Goal: Task Accomplishment & Management: Manage account settings

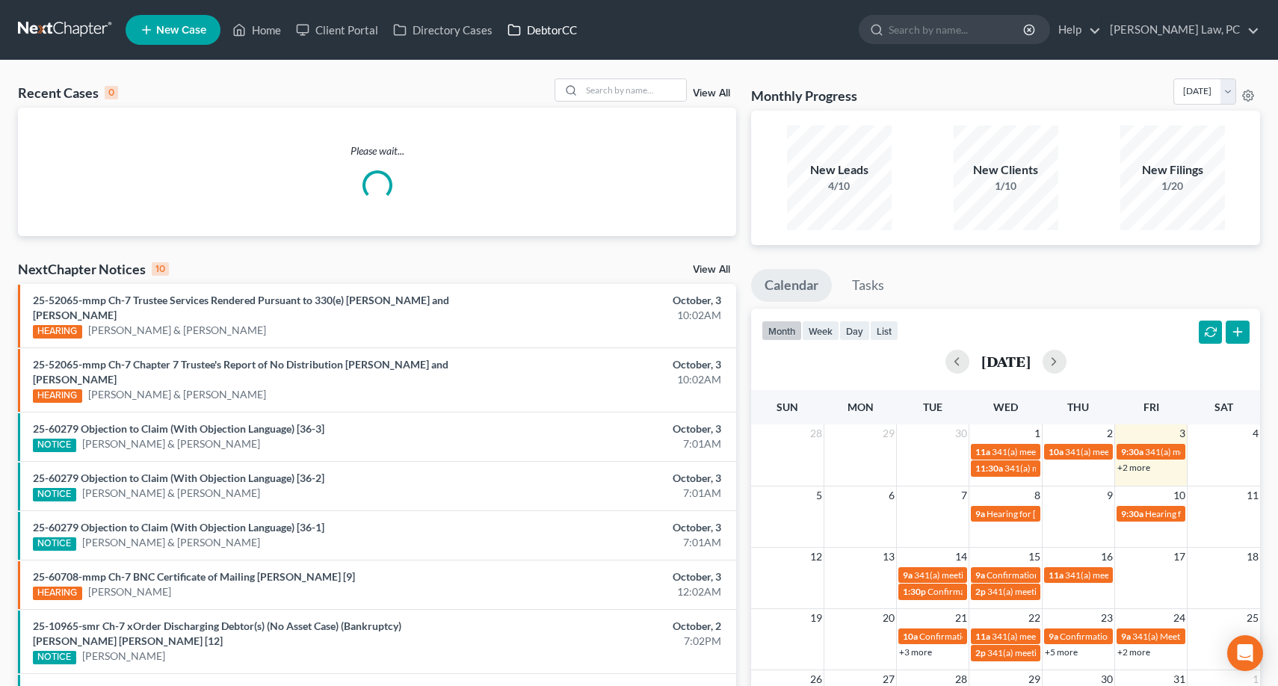
click at [530, 30] on link "DebtorCC" at bounding box center [542, 29] width 84 height 27
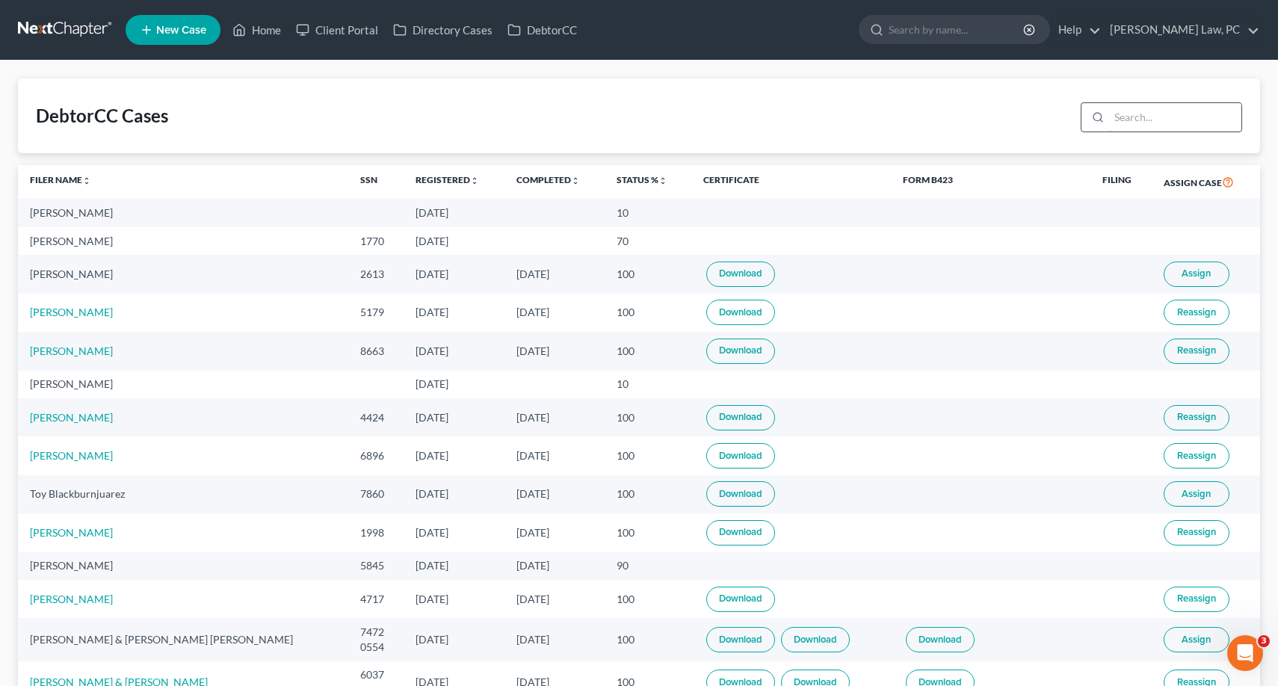
click at [1172, 123] on input "search" at bounding box center [1175, 117] width 132 height 28
type input "burgess"
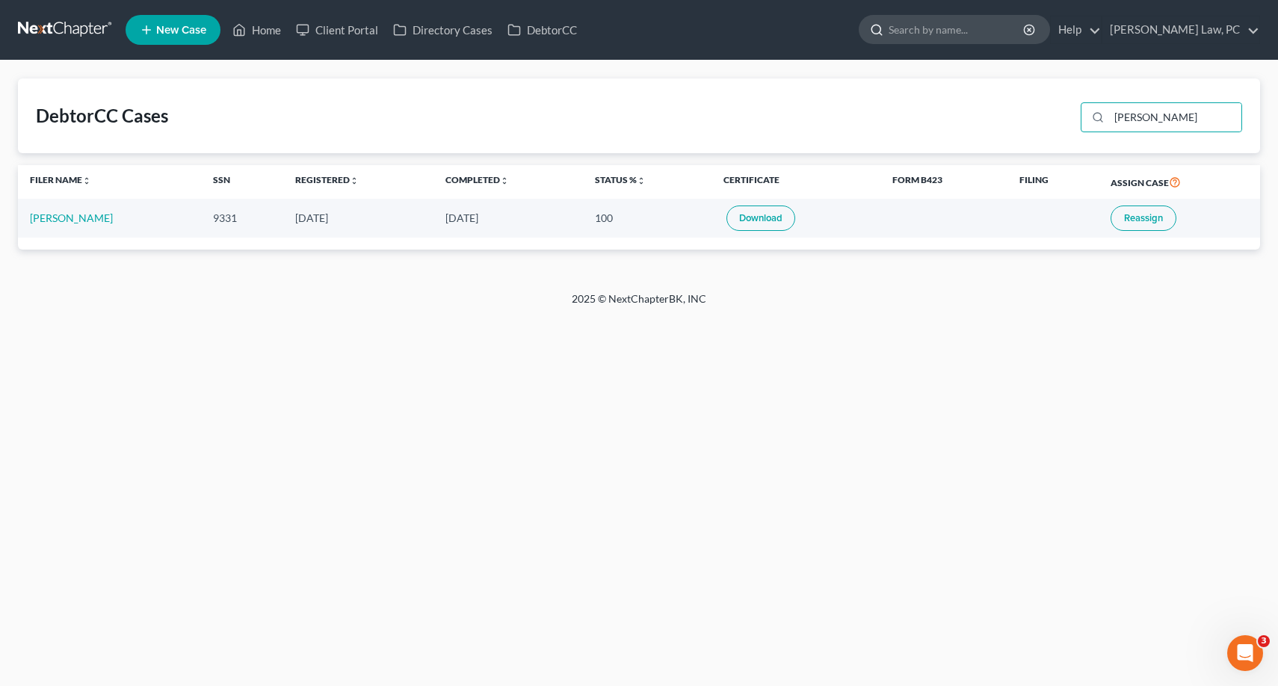
click at [888, 33] on input "search" at bounding box center [956, 30] width 137 height 28
type input "u"
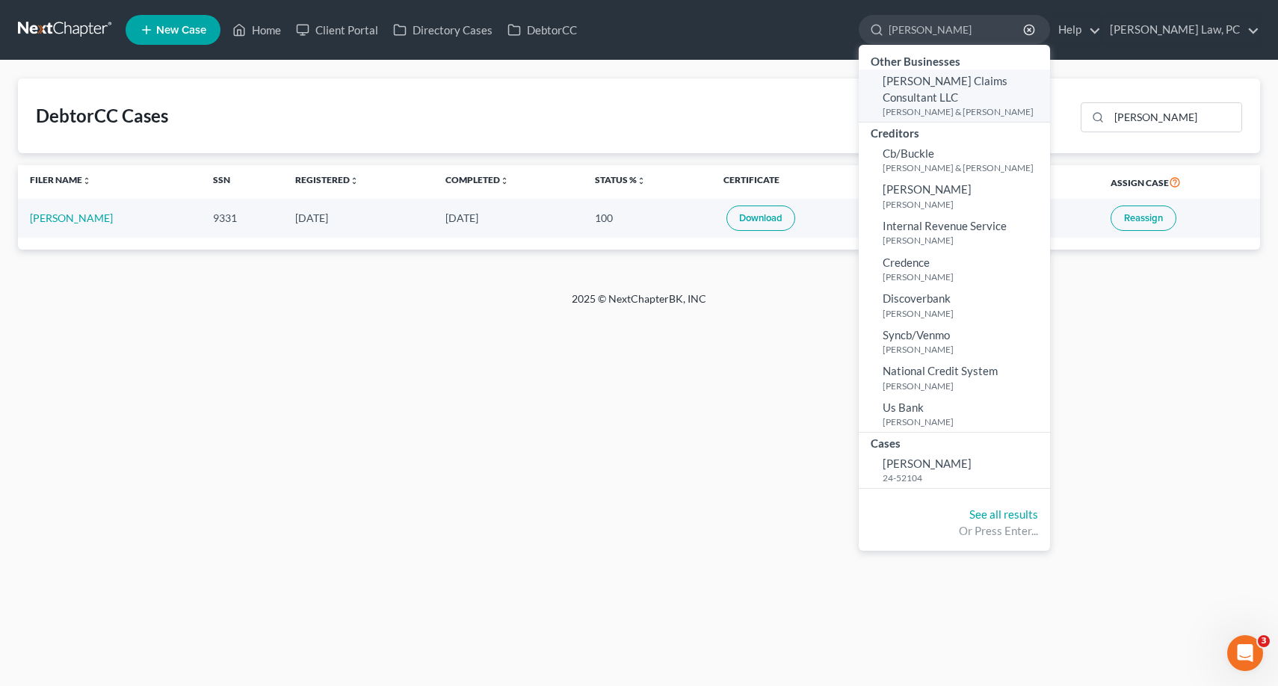
type input "Burgess"
click at [929, 105] on small "Burgess, Brig & Jenna" at bounding box center [964, 111] width 164 height 13
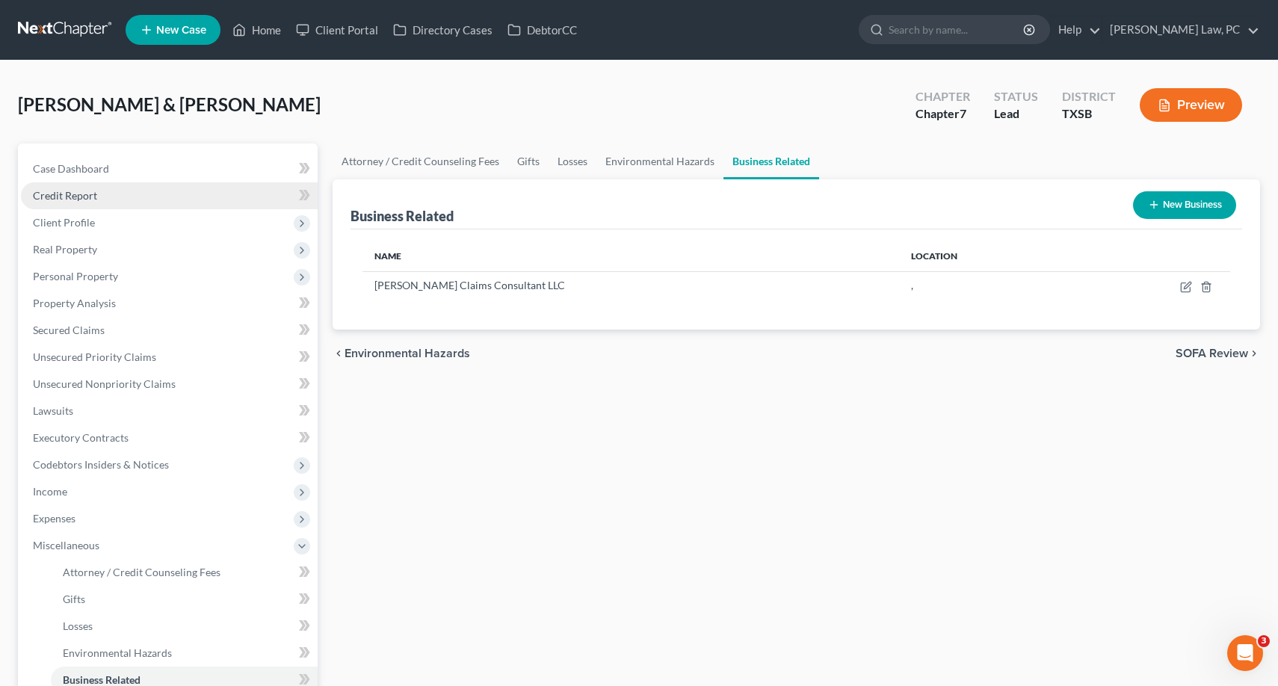
click at [82, 191] on span "Credit Report" at bounding box center [65, 195] width 64 height 13
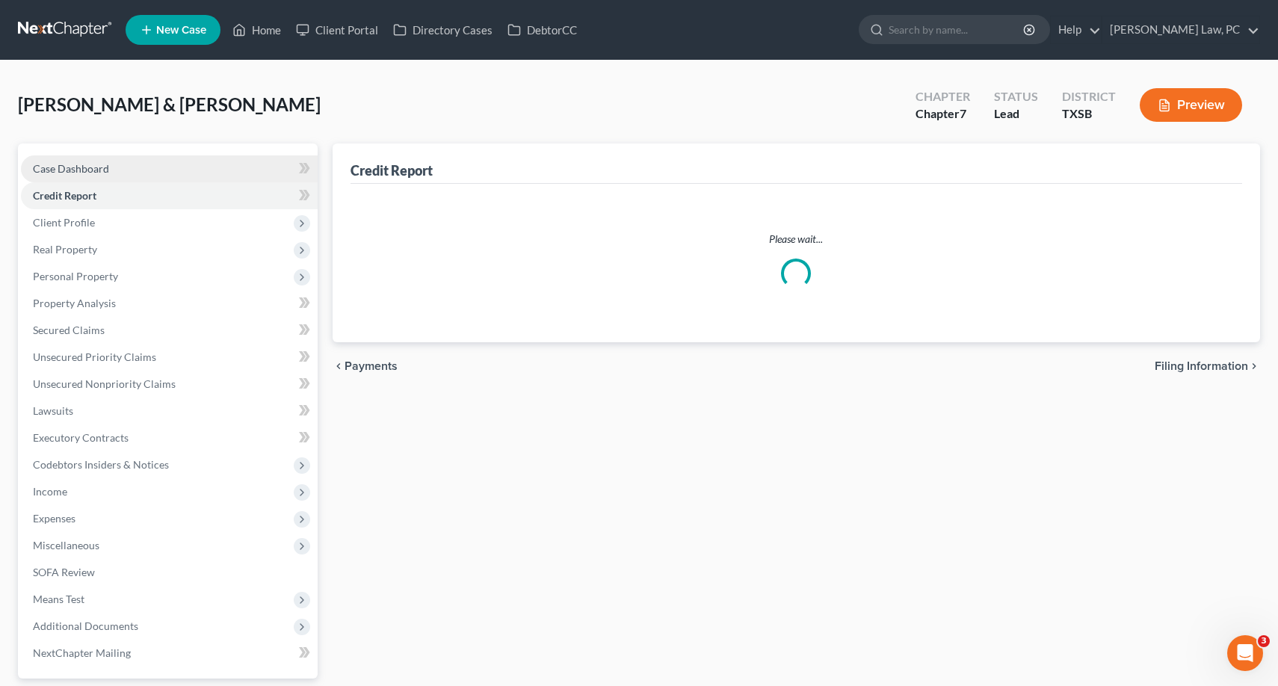
click at [84, 170] on span "Case Dashboard" at bounding box center [71, 168] width 76 height 13
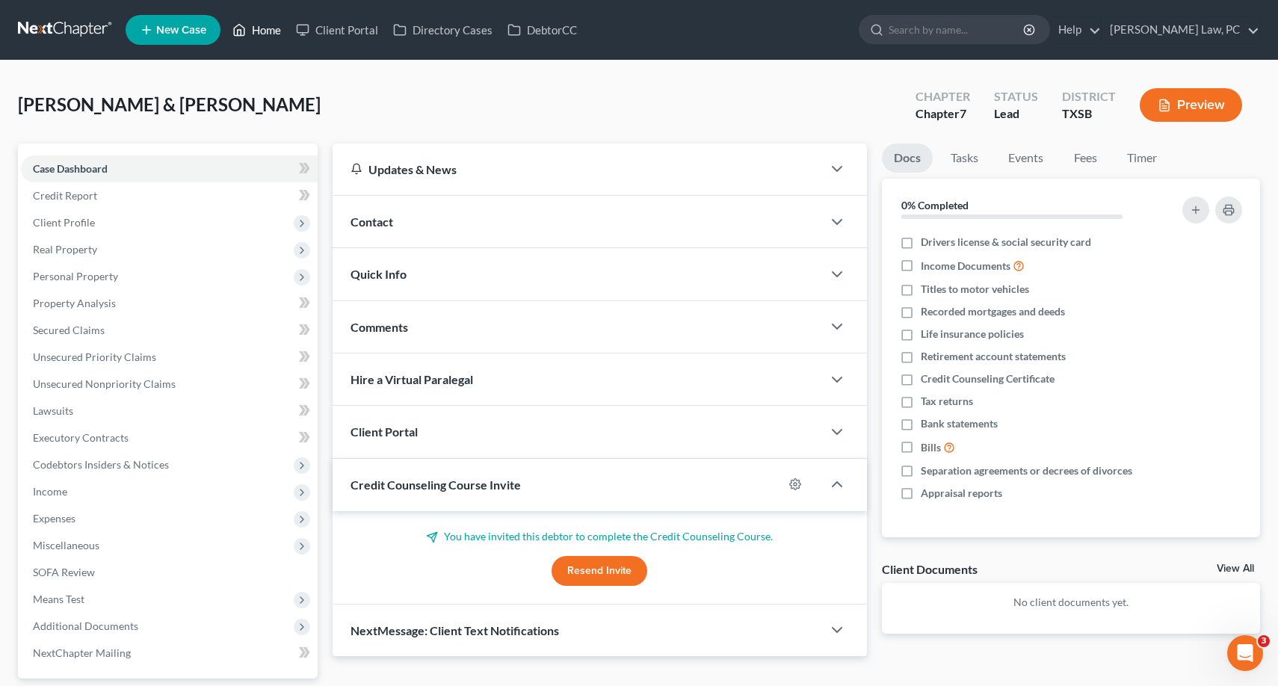
click at [259, 34] on link "Home" at bounding box center [257, 29] width 64 height 27
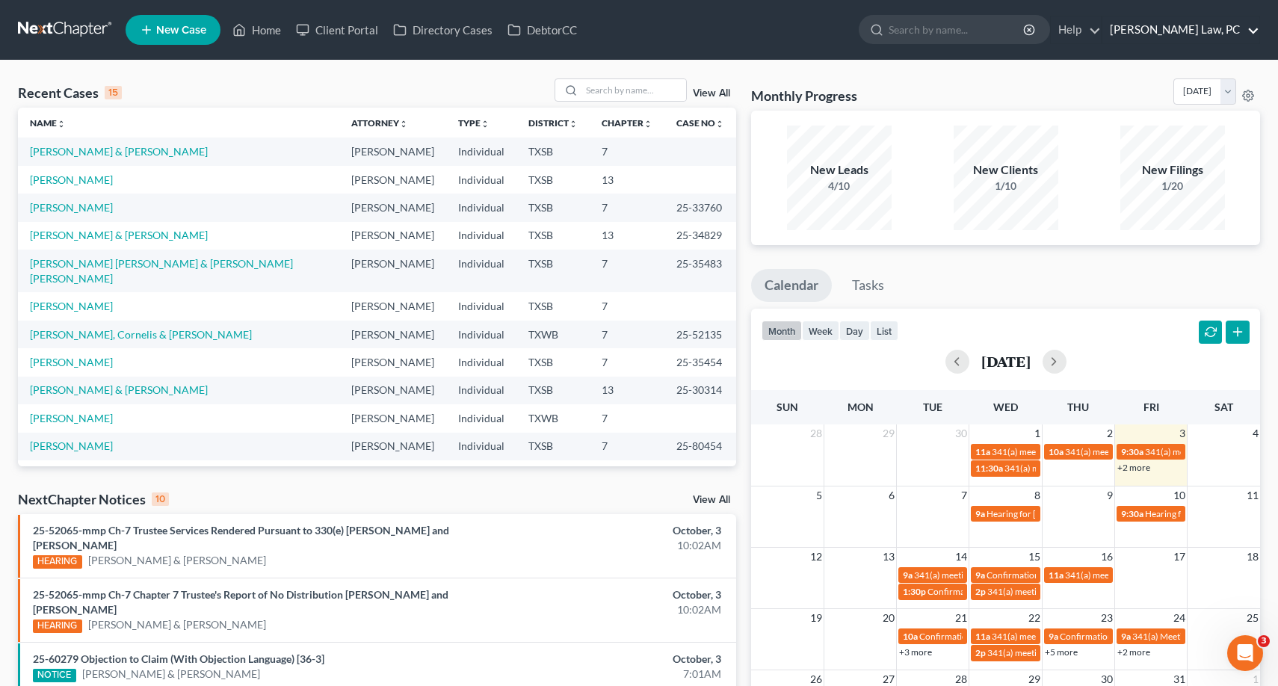
click at [1222, 36] on link "Hooman Khoshnood Law, PC" at bounding box center [1180, 29] width 157 height 27
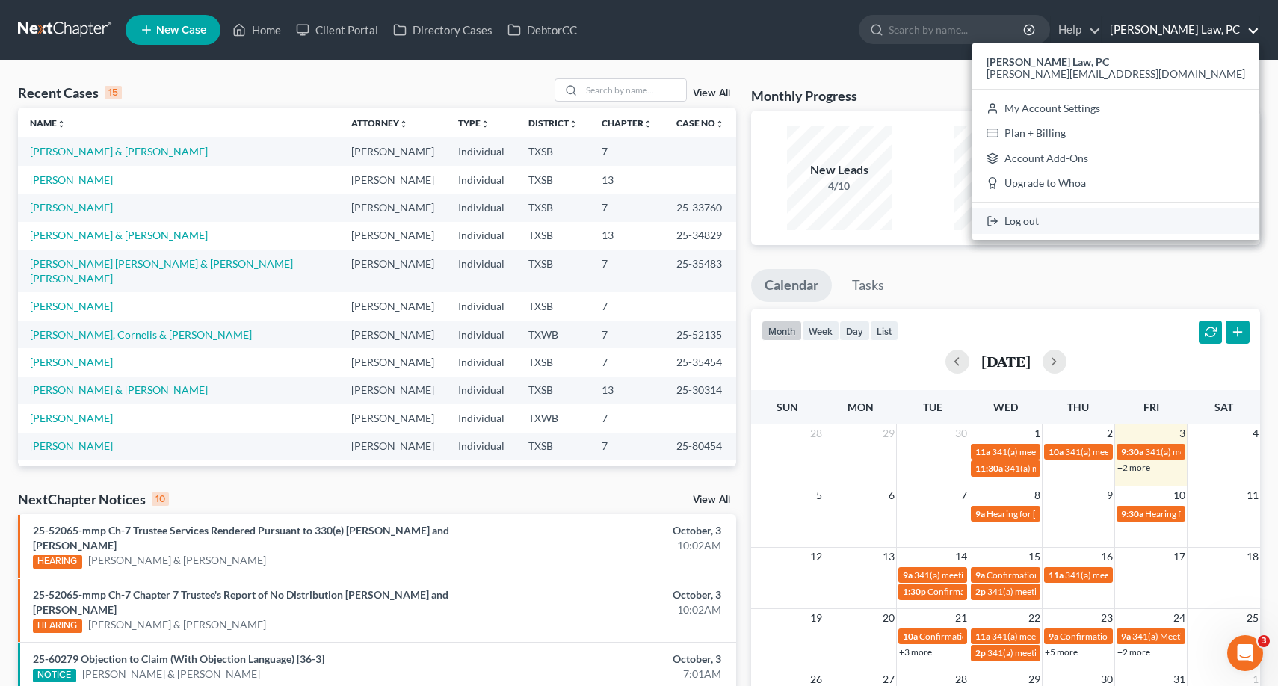
click at [1154, 220] on link "Log out" at bounding box center [1115, 220] width 287 height 25
